Goal: Transaction & Acquisition: Download file/media

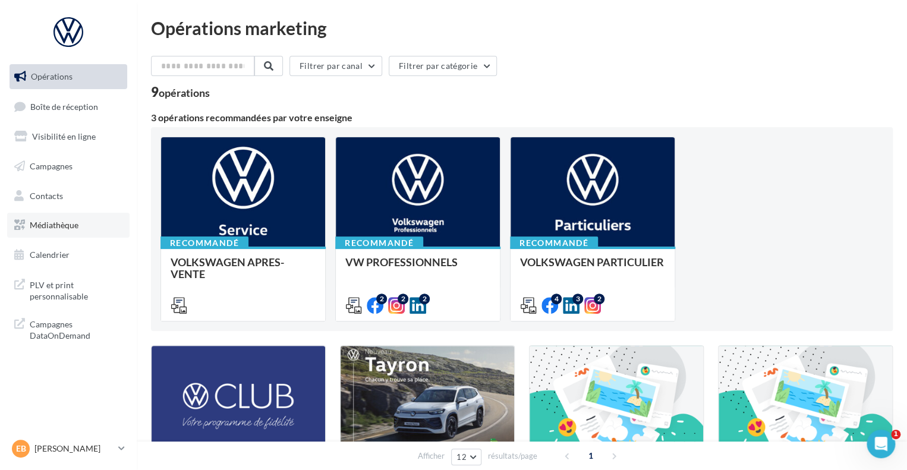
click at [49, 232] on link "Médiathèque" at bounding box center [68, 225] width 122 height 25
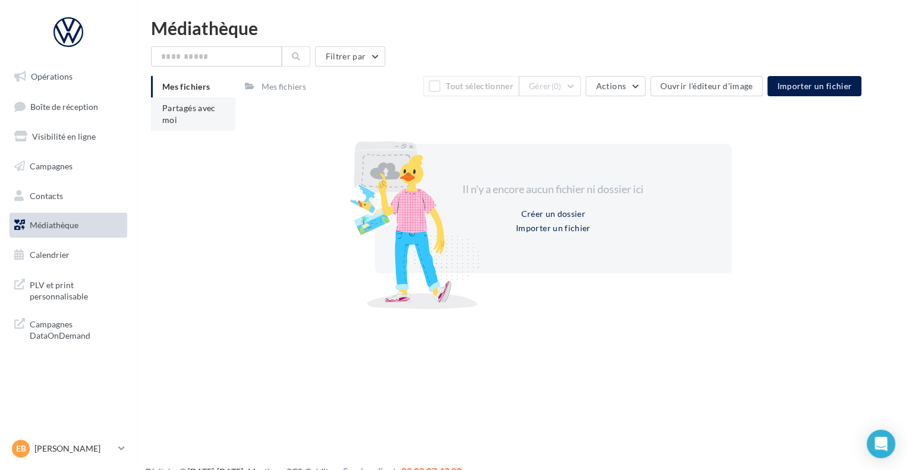
click at [192, 128] on li "Partagés avec moi" at bounding box center [193, 114] width 84 height 33
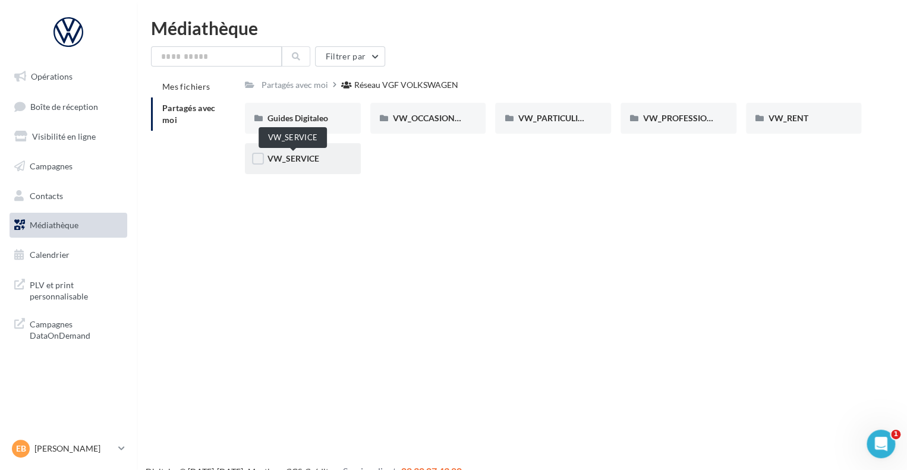
click at [294, 154] on span "VW_SERVICE" at bounding box center [294, 158] width 52 height 10
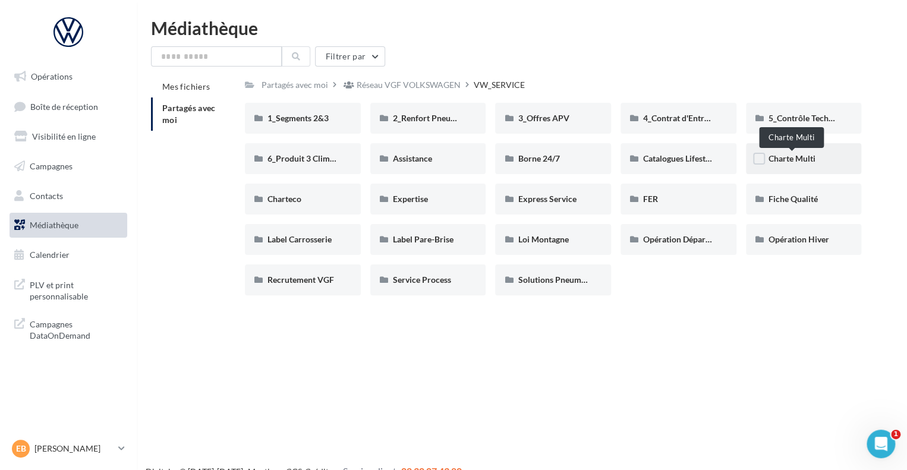
click at [786, 161] on span "Charte Multi" at bounding box center [792, 158] width 47 height 10
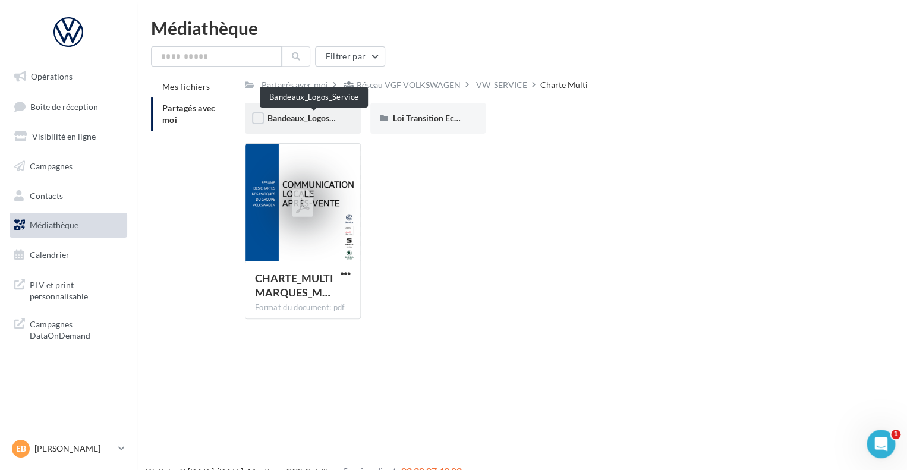
click at [331, 118] on span "Bandeaux_Logos_Service" at bounding box center [314, 118] width 93 height 10
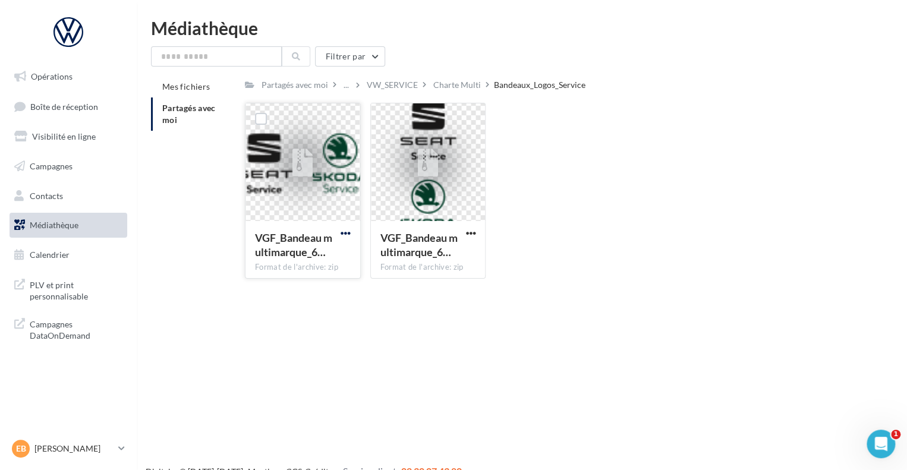
click at [344, 232] on span "button" at bounding box center [346, 233] width 10 height 10
click at [315, 261] on button "Télécharger" at bounding box center [293, 256] width 119 height 31
